Goal: Task Accomplishment & Management: Use online tool/utility

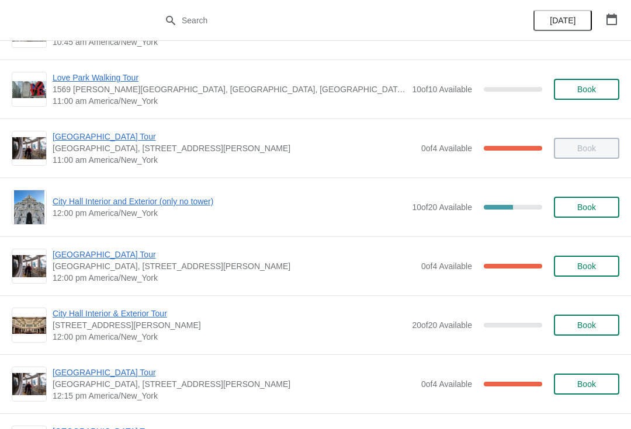
scroll to position [403, 0]
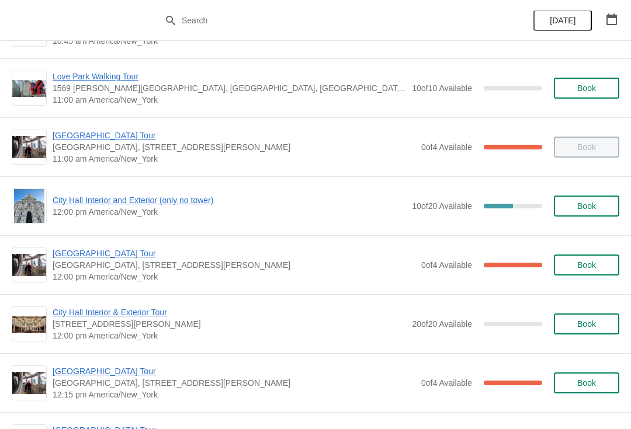
click at [162, 313] on span "City Hall Interior & Exterior Tour" at bounding box center [229, 313] width 353 height 12
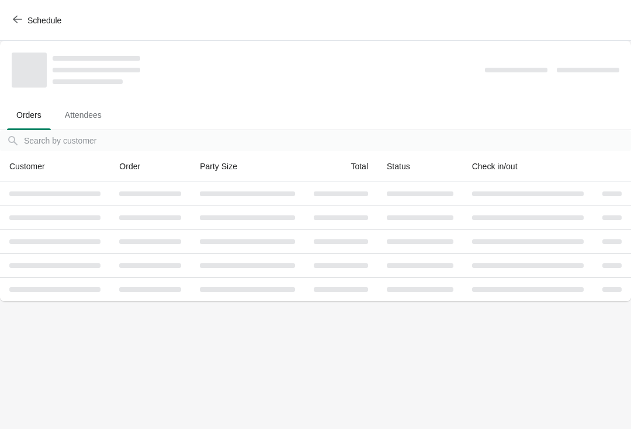
scroll to position [0, 0]
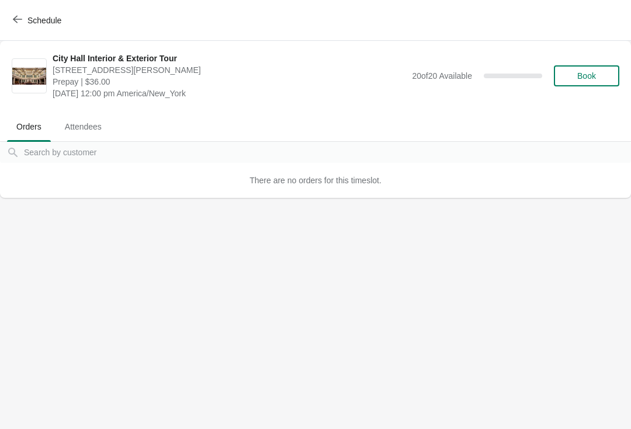
click at [40, 16] on span "Schedule" at bounding box center [44, 20] width 34 height 9
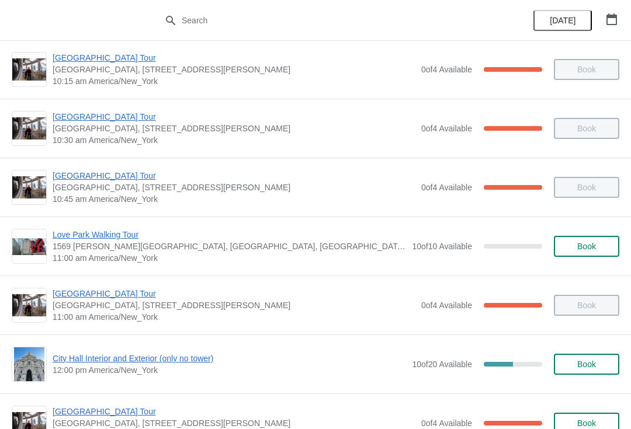
scroll to position [292, 0]
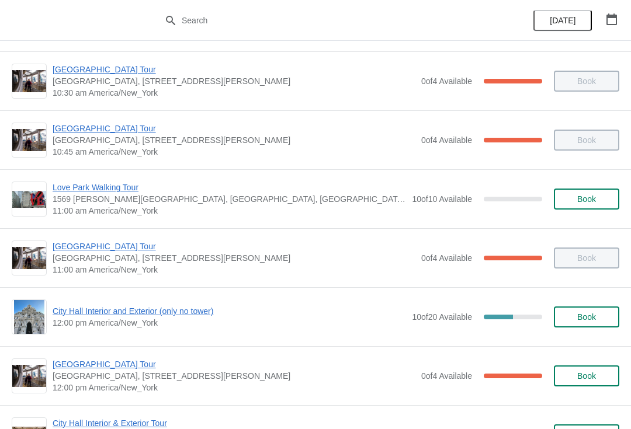
click at [172, 311] on span "City Hall Interior and Exterior (only no tower)" at bounding box center [229, 312] width 353 height 12
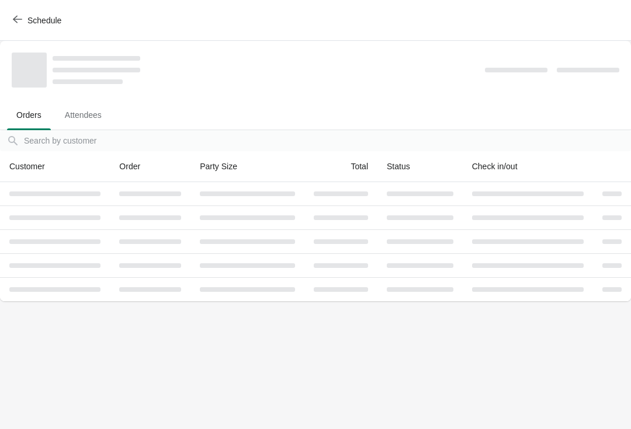
scroll to position [0, 0]
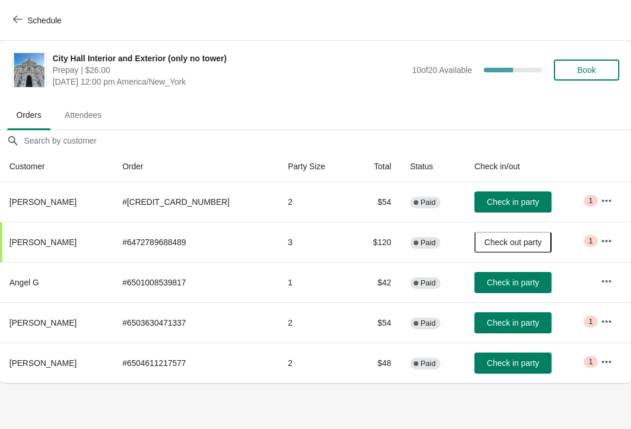
click at [518, 356] on button "Check in party" at bounding box center [512, 363] width 77 height 21
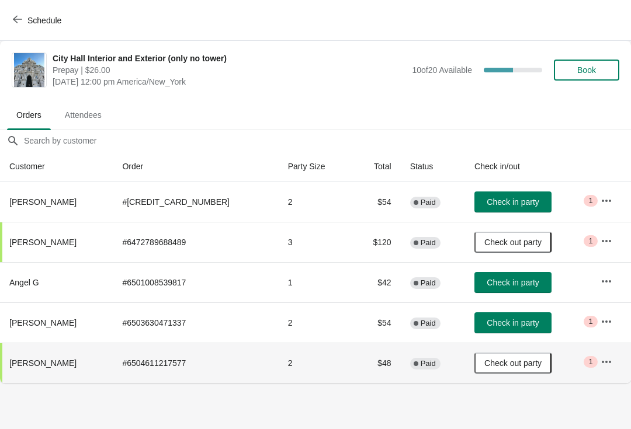
click at [30, 22] on span "Schedule" at bounding box center [44, 20] width 34 height 9
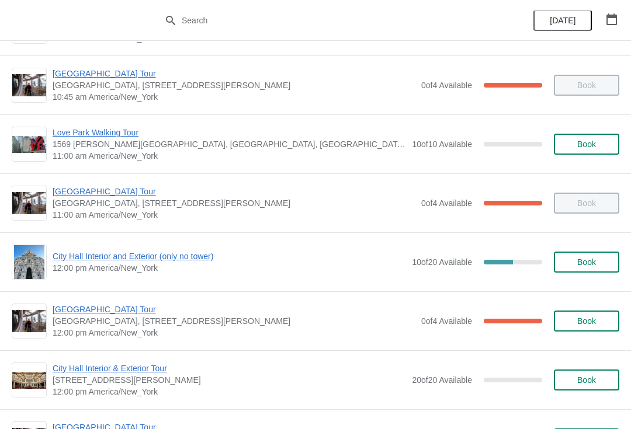
scroll to position [348, 0]
click at [122, 309] on span "[GEOGRAPHIC_DATA] Tour" at bounding box center [234, 309] width 363 height 12
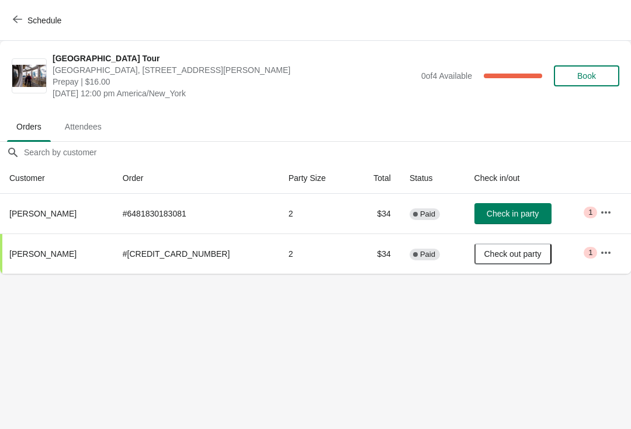
click at [527, 216] on span "Check in party" at bounding box center [513, 213] width 58 height 9
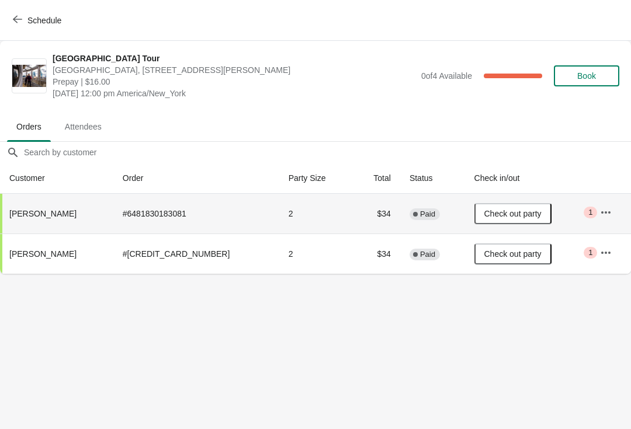
click at [27, 12] on button "Schedule" at bounding box center [38, 20] width 65 height 21
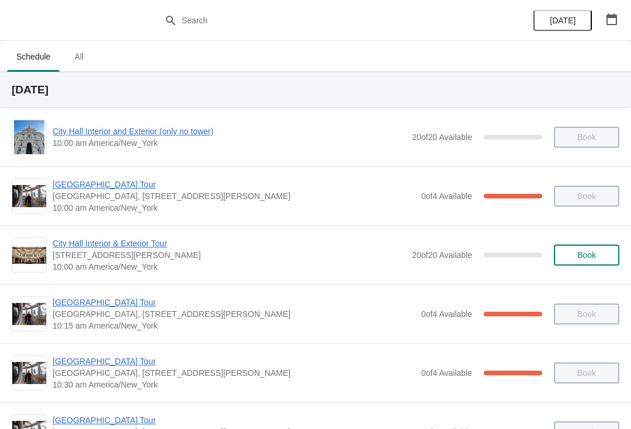
click at [195, 374] on span "[GEOGRAPHIC_DATA], [STREET_ADDRESS][PERSON_NAME]" at bounding box center [234, 374] width 363 height 12
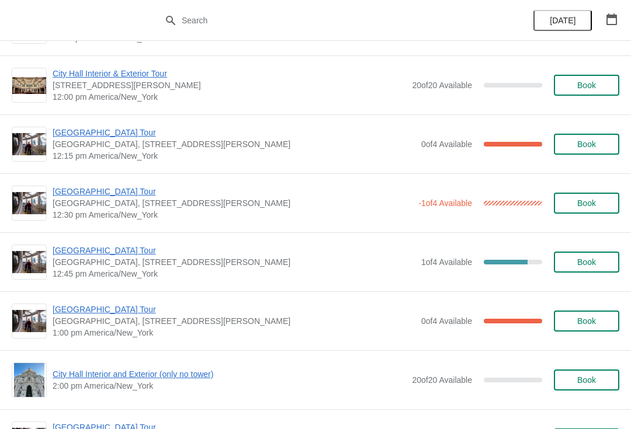
scroll to position [643, 0]
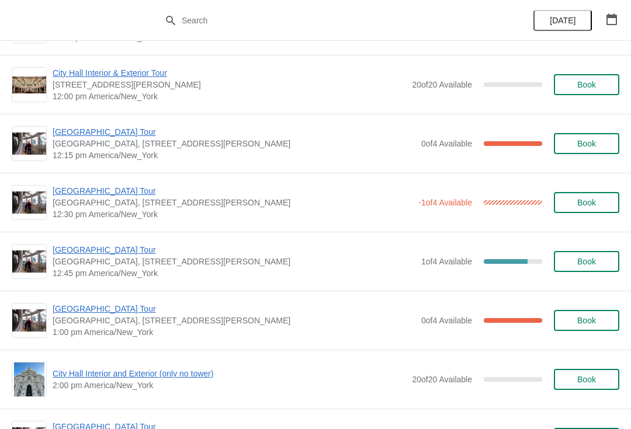
click at [121, 241] on div "[GEOGRAPHIC_DATA] [GEOGRAPHIC_DATA], [STREET_ADDRESS][PERSON_NAME] 12:45 pm [GE…" at bounding box center [315, 261] width 631 height 59
click at [124, 246] on span "[GEOGRAPHIC_DATA] Tour" at bounding box center [234, 250] width 363 height 12
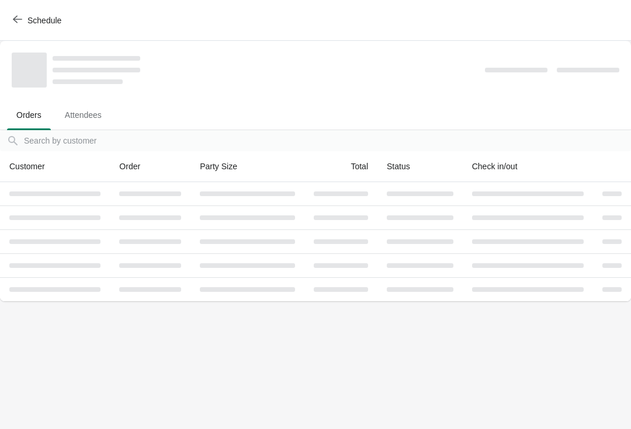
scroll to position [0, 0]
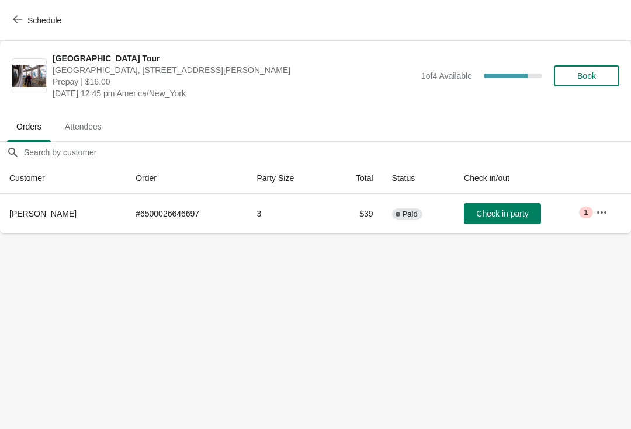
click at [179, 345] on body "Schedule [GEOGRAPHIC_DATA] [GEOGRAPHIC_DATA], [STREET_ADDRESS][PERSON_NAME] Pre…" at bounding box center [315, 214] width 631 height 429
click at [27, 18] on span "Schedule" at bounding box center [44, 20] width 34 height 9
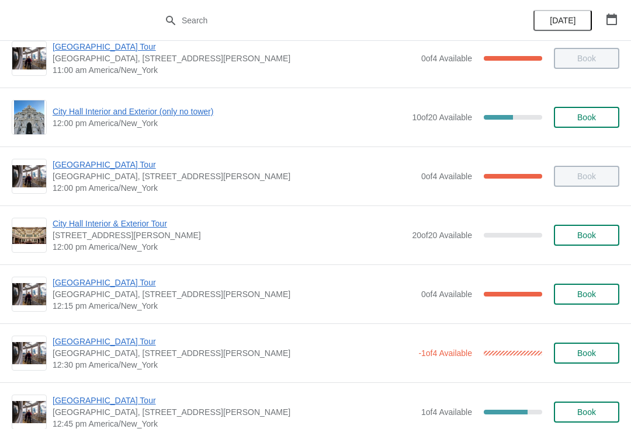
scroll to position [505, 0]
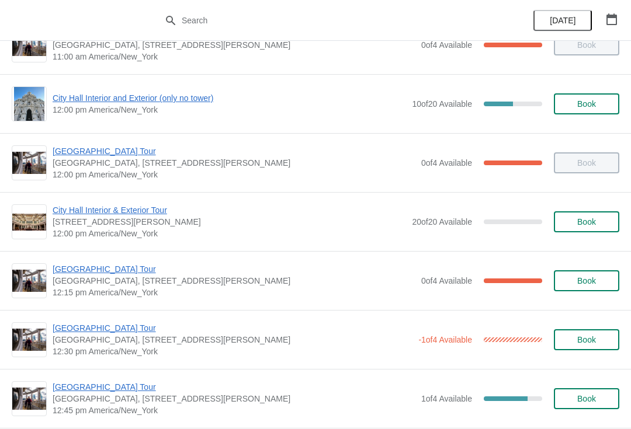
click at [116, 333] on span "[GEOGRAPHIC_DATA] Tour" at bounding box center [233, 329] width 360 height 12
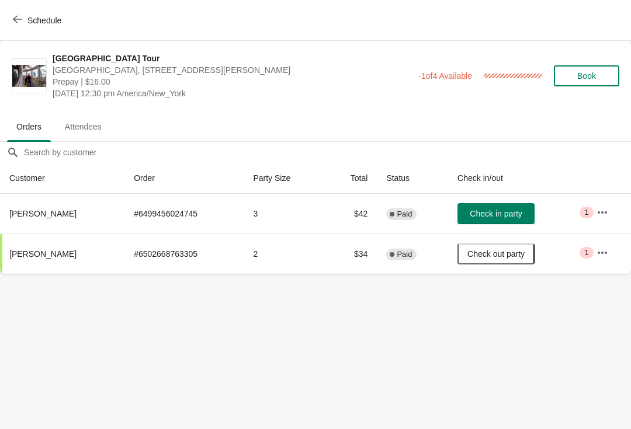
click at [518, 206] on button "Check in party" at bounding box center [495, 213] width 77 height 21
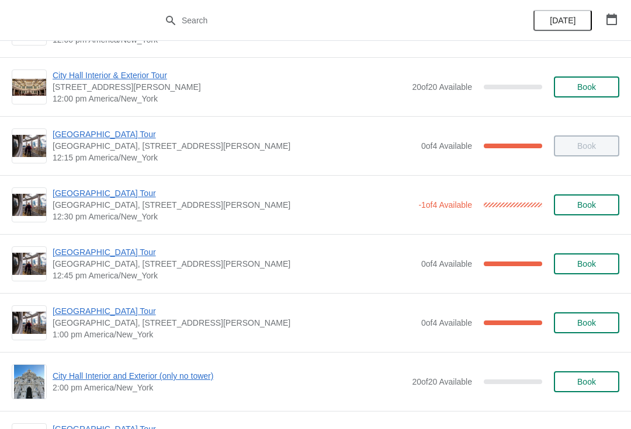
scroll to position [642, 0]
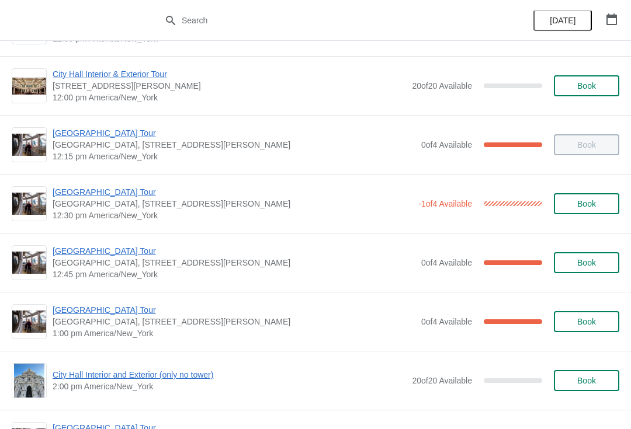
click at [117, 250] on span "[GEOGRAPHIC_DATA] Tour" at bounding box center [234, 251] width 363 height 12
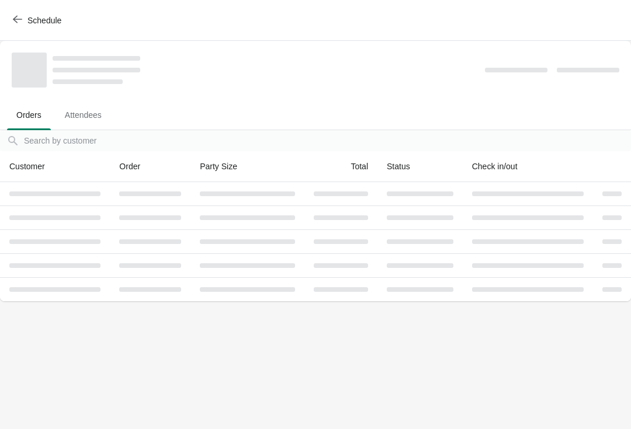
scroll to position [0, 0]
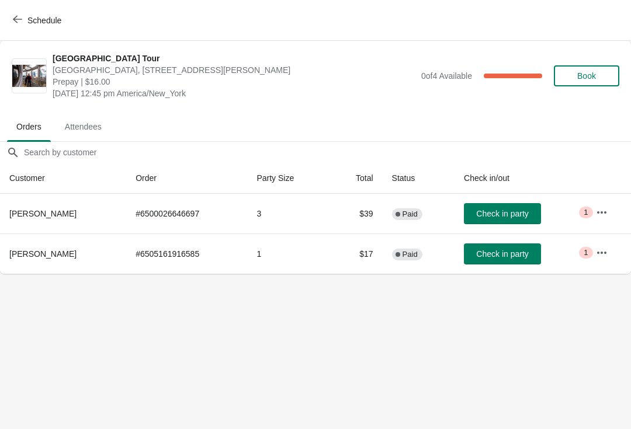
click at [40, 12] on button "Schedule" at bounding box center [38, 20] width 65 height 21
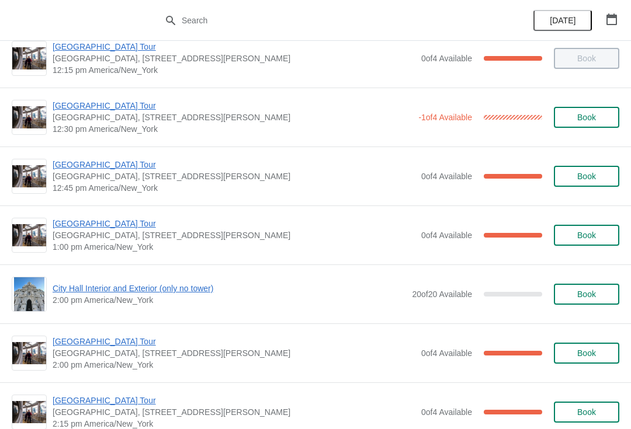
scroll to position [729, 0]
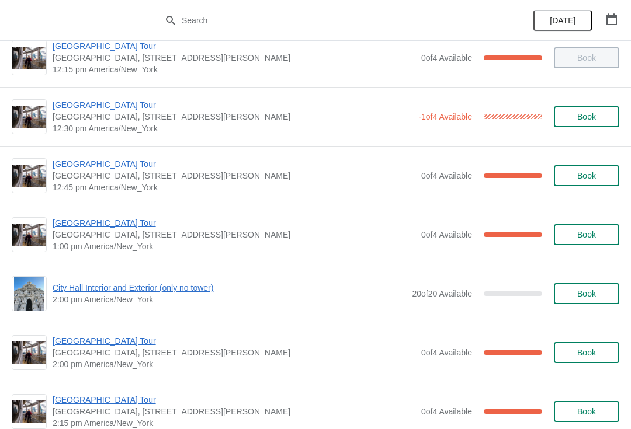
click at [136, 227] on span "[GEOGRAPHIC_DATA] Tour" at bounding box center [234, 223] width 363 height 12
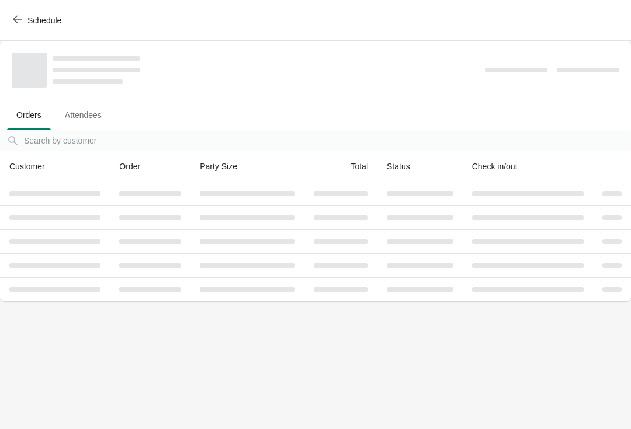
scroll to position [0, 0]
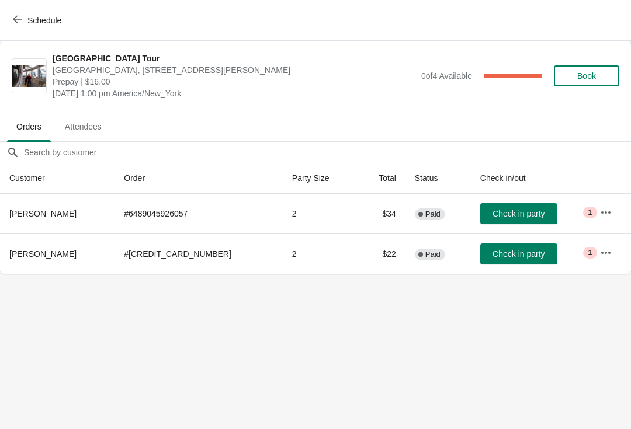
click at [528, 204] on button "Check in party" at bounding box center [518, 213] width 77 height 21
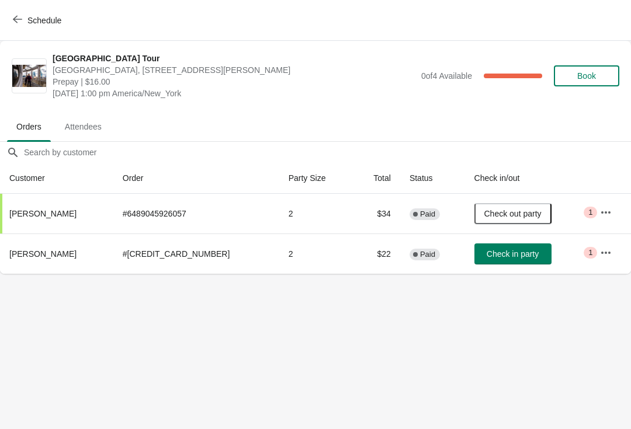
click at [23, 6] on div "Schedule" at bounding box center [315, 20] width 631 height 41
click at [11, 30] on button "Schedule" at bounding box center [38, 20] width 65 height 21
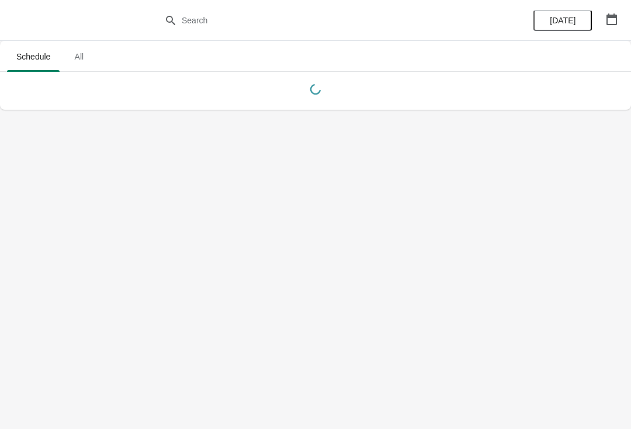
click at [25, 16] on div at bounding box center [315, 20] width 631 height 41
